Goal: Information Seeking & Learning: Learn about a topic

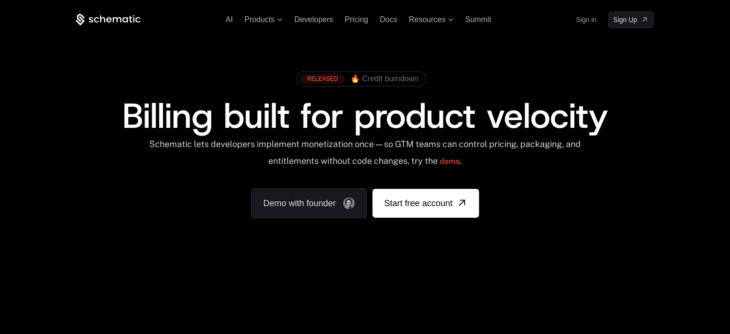
scroll to position [176, 0]
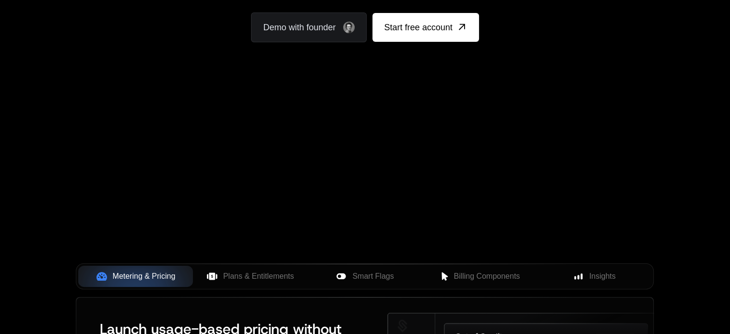
drag, startPoint x: 500, startPoint y: 138, endPoint x: 449, endPoint y: 130, distance: 51.5
click at [449, 130] on div "Your browser does not support the video tag." at bounding box center [365, 107] width 624 height 404
click at [266, 265] on div "Metering & Pricing Plans & Entitlements Smart Flags Billing Components Insights" at bounding box center [365, 276] width 578 height 26
click at [264, 269] on button "Plans & Entitlements" at bounding box center [250, 276] width 115 height 21
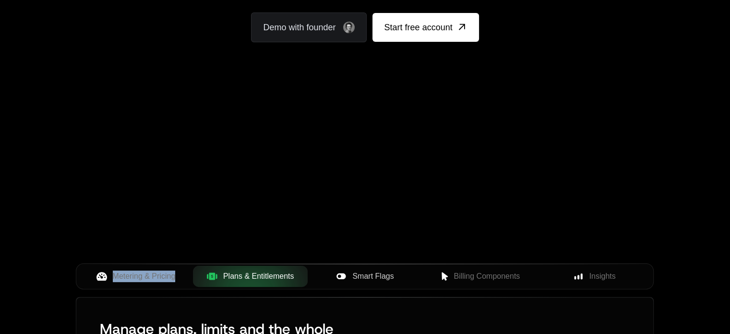
click at [344, 272] on icon at bounding box center [341, 276] width 11 height 11
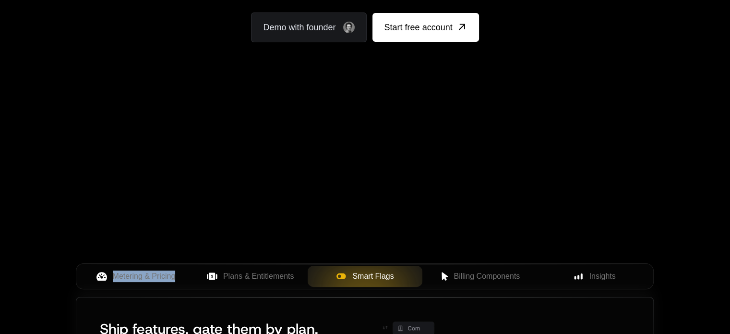
scroll to position [352, 0]
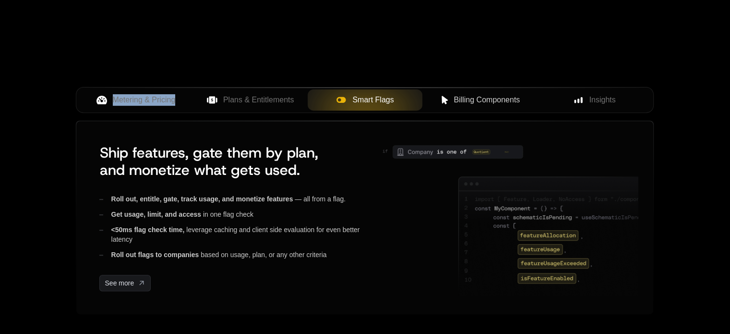
click at [464, 100] on span "Billing Components" at bounding box center [487, 100] width 66 height 12
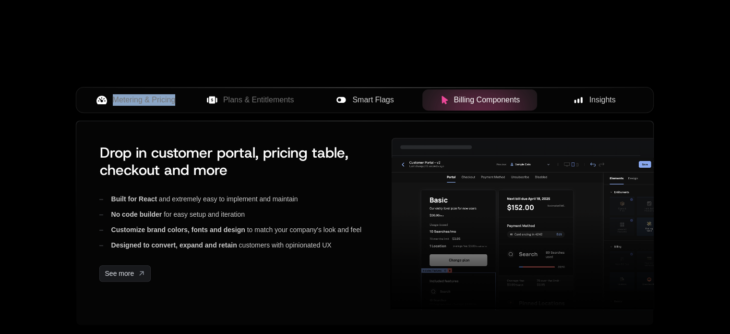
click at [589, 100] on div "Insights" at bounding box center [594, 100] width 99 height 12
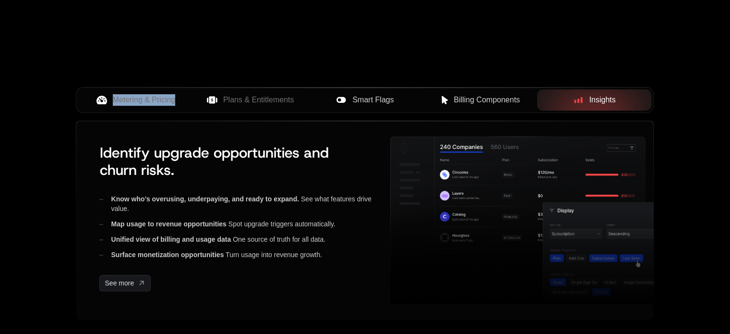
click at [399, 95] on div "Smart Flags" at bounding box center [364, 100] width 99 height 12
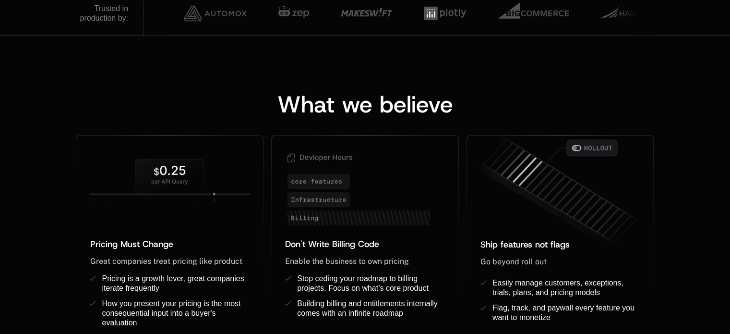
scroll to position [528, 0]
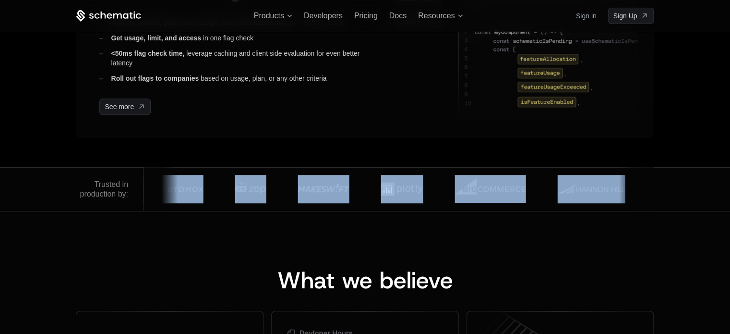
drag, startPoint x: 229, startPoint y: 197, endPoint x: 645, endPoint y: 198, distance: 416.8
click at [645, 198] on div at bounding box center [399, 189] width 510 height 44
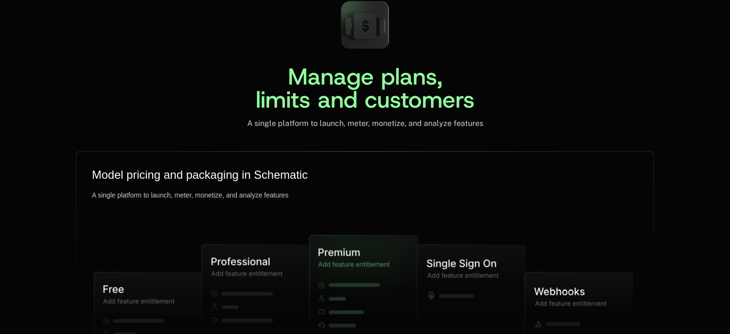
scroll to position [2465, 0]
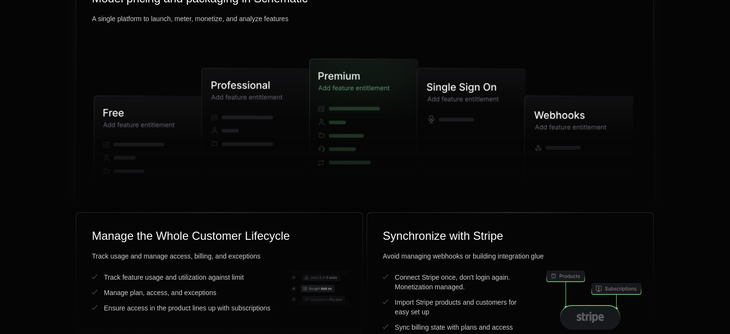
click at [461, 121] on icon at bounding box center [471, 123] width 109 height 111
click at [501, 224] on div "Synchronize with Stripe Avoid managing webhooks or building integration glue Co…" at bounding box center [510, 285] width 286 height 144
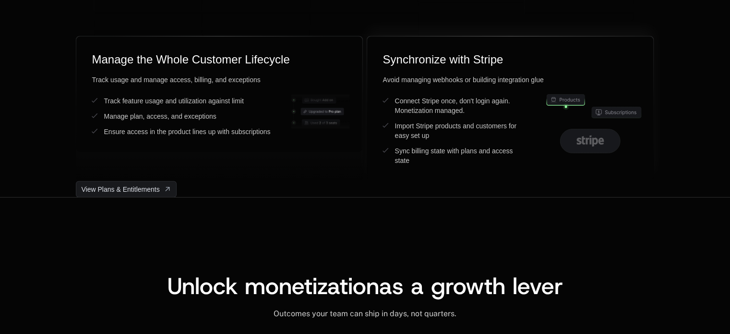
drag, startPoint x: 569, startPoint y: 135, endPoint x: 567, endPoint y: 92, distance: 43.3
click at [567, 92] on div "Avoid managing webhooks or building integration glue Connect Stripe once, don't…" at bounding box center [510, 120] width 255 height 90
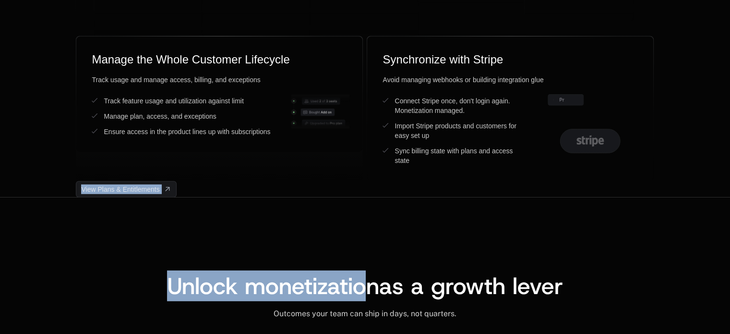
drag, startPoint x: 567, startPoint y: 92, endPoint x: 368, endPoint y: 211, distance: 232.0
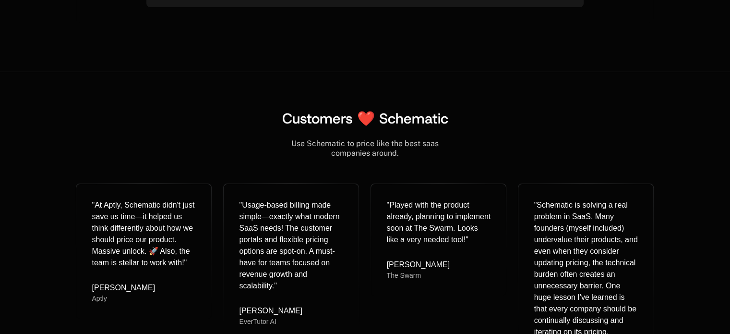
scroll to position [0, 0]
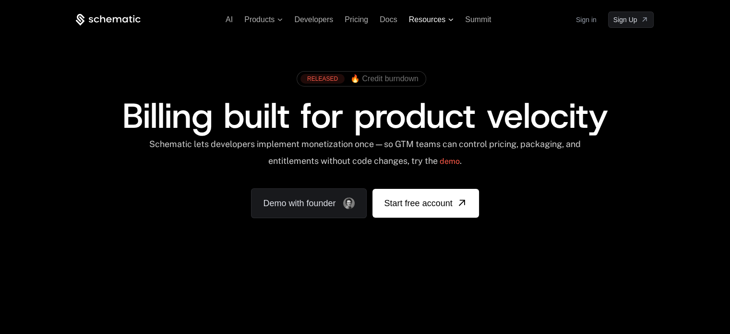
click at [453, 18] on icon at bounding box center [450, 19] width 5 height 3
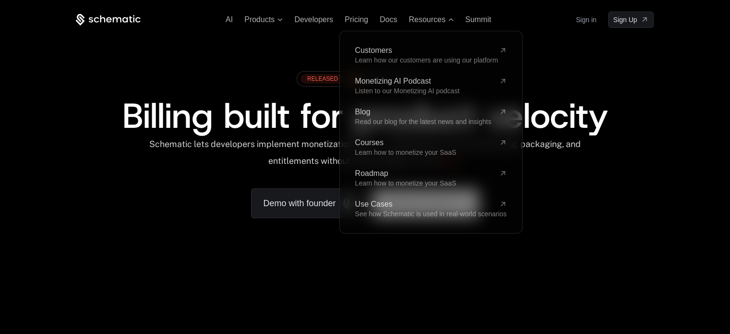
click at [645, 84] on div "RELEASED 🔥 Credit burndown" at bounding box center [365, 82] width 578 height 32
click at [610, 83] on div "RELEASED 🔥 Credit burndown" at bounding box center [365, 82] width 578 height 32
click at [450, 23] on span "Resources" at bounding box center [431, 19] width 45 height 9
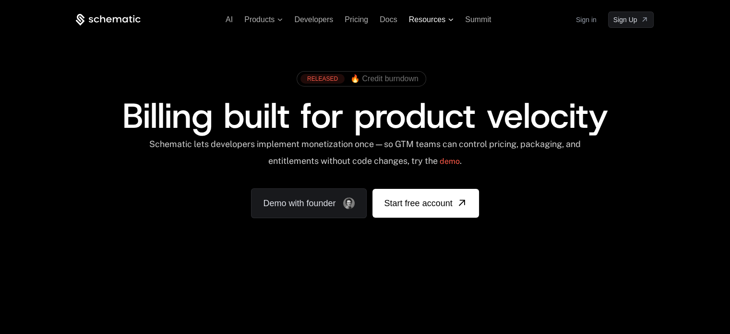
click at [425, 21] on span "Resources" at bounding box center [427, 19] width 36 height 9
click at [715, 87] on div "AI Products Developers Pricing Docs Resources Summit Sign in Sign Up RELEASED 🔥…" at bounding box center [365, 143] width 730 height 287
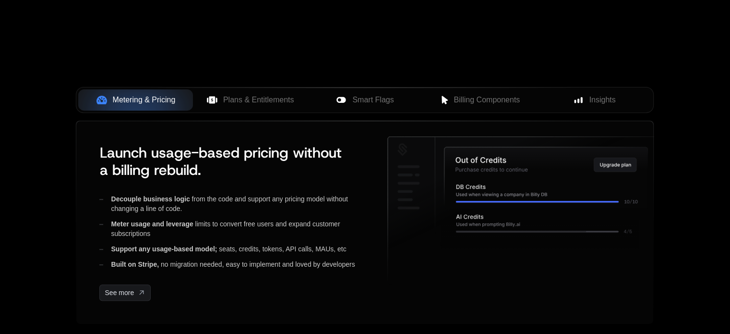
scroll to position [176, 0]
